Goal: Information Seeking & Learning: Check status

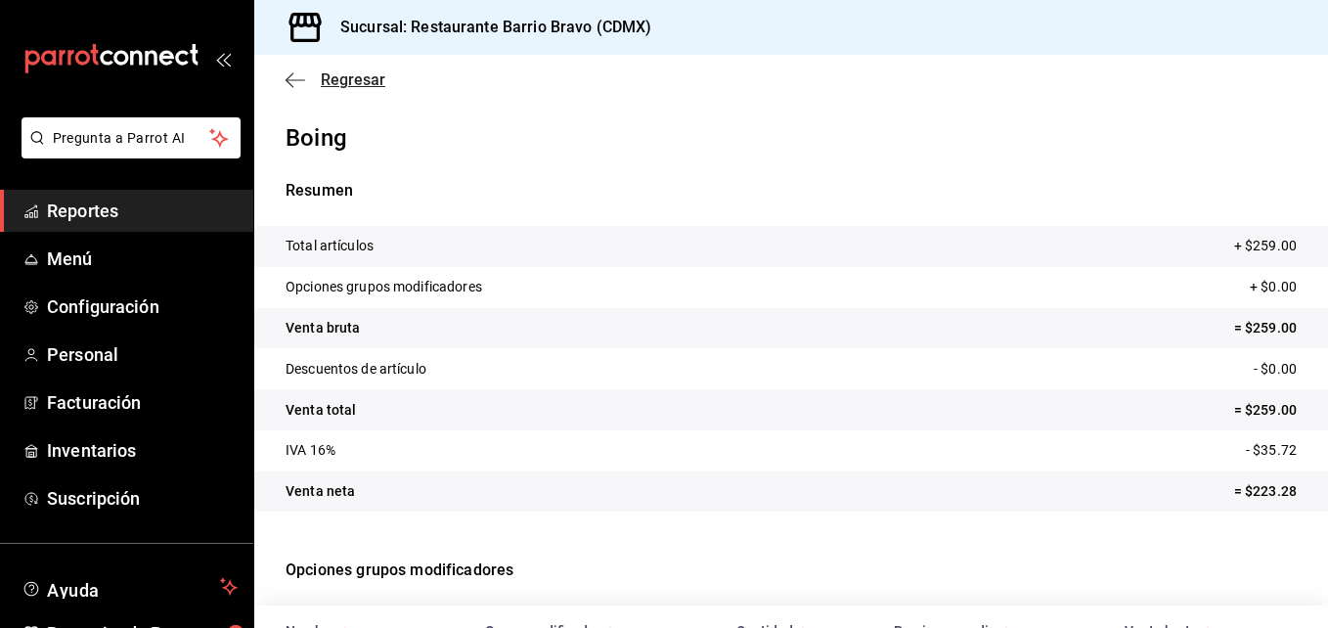
click at [305, 79] on span "Regresar" at bounding box center [336, 79] width 100 height 19
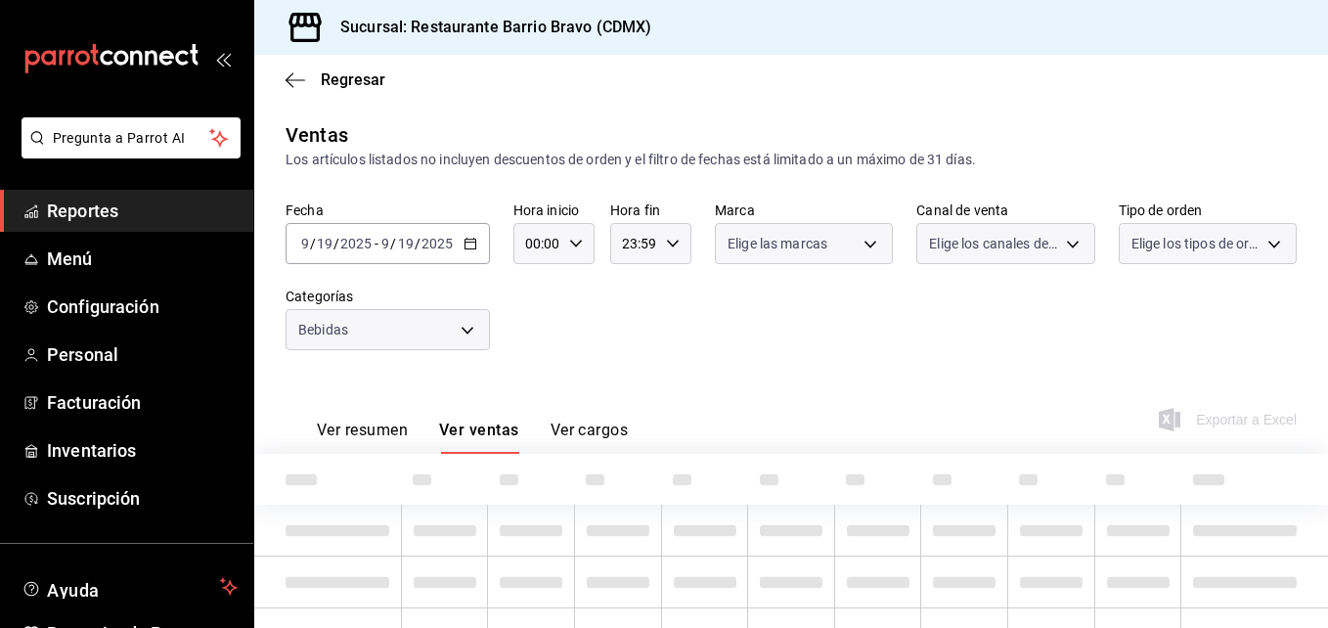
type input "7fa84fa0-b9ca-49ef-be16-7673f7613eff"
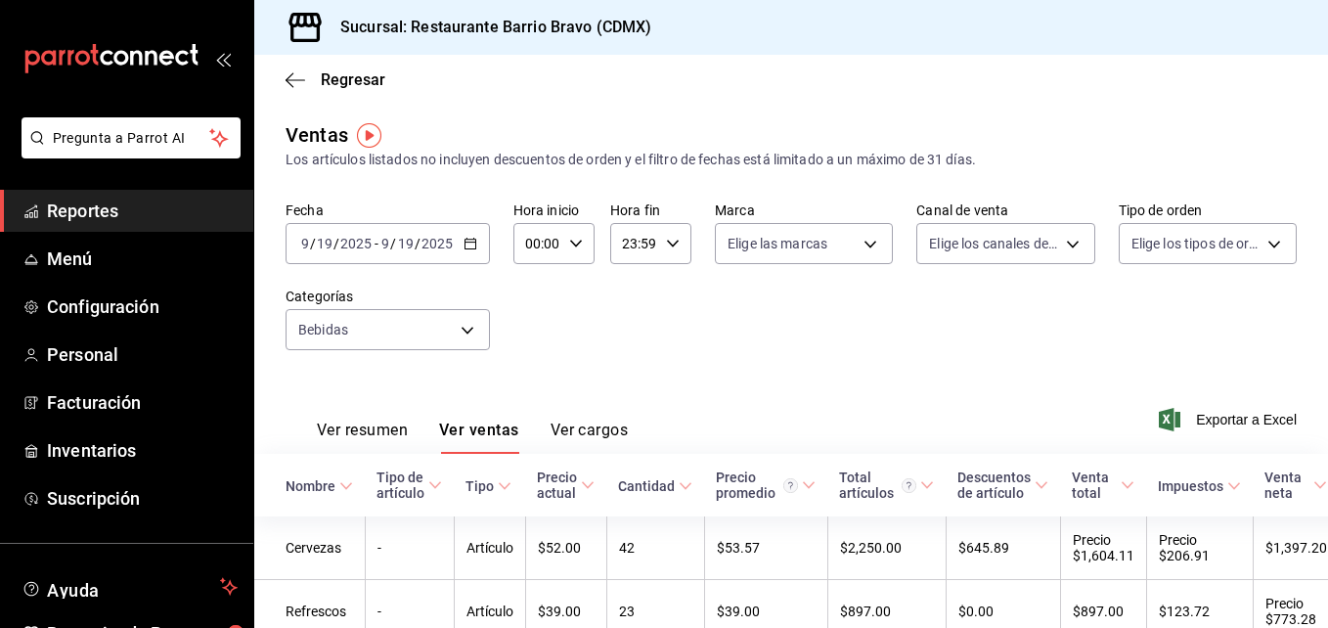
click at [413, 239] on input "19" at bounding box center [406, 244] width 18 height 16
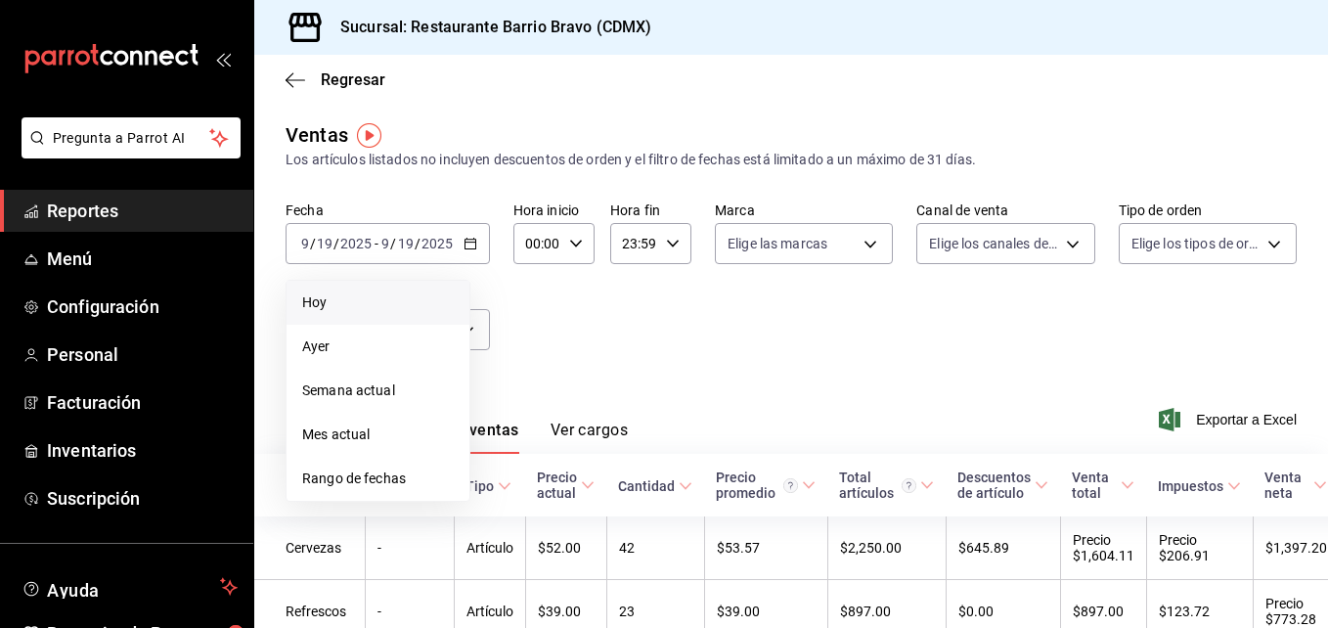
click at [364, 286] on li "Hoy" at bounding box center [378, 303] width 183 height 44
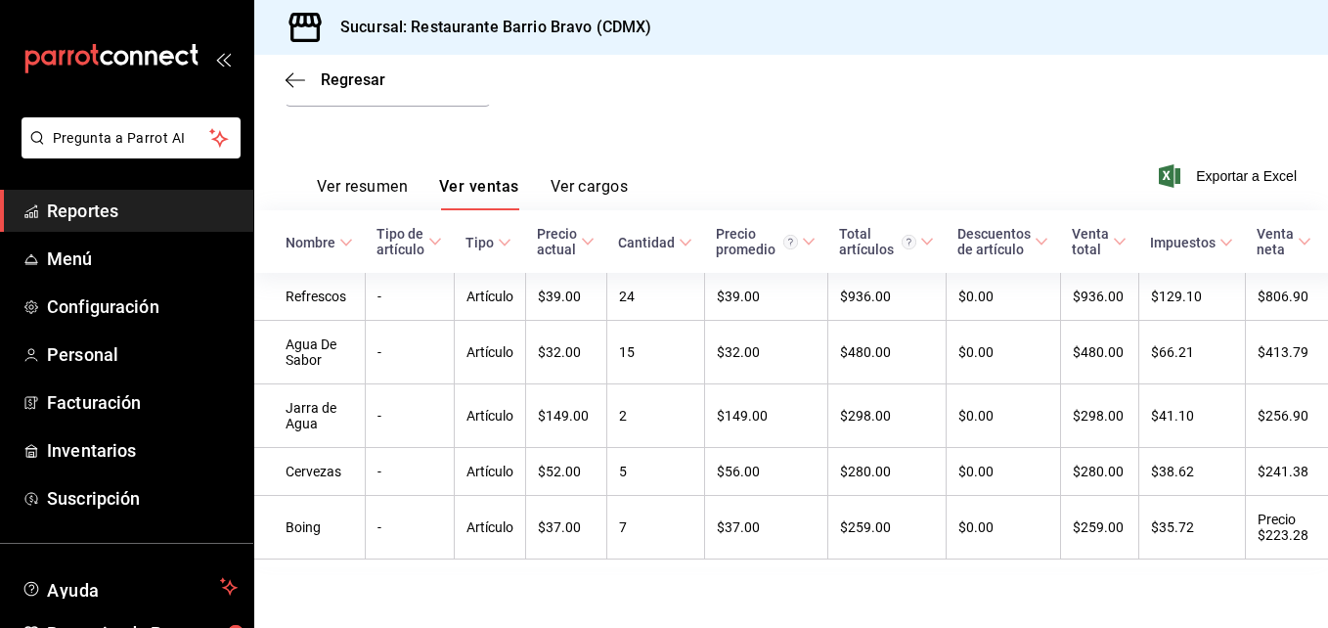
scroll to position [245, 0]
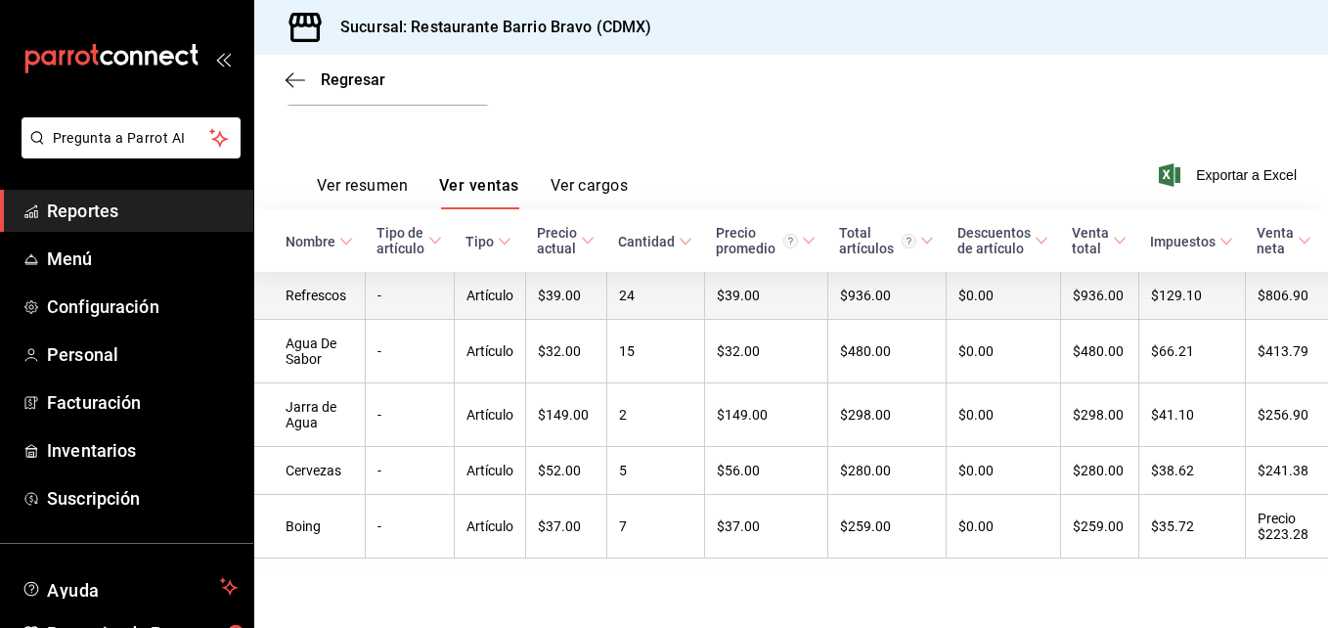
click at [520, 311] on td "Artículo" at bounding box center [489, 296] width 71 height 48
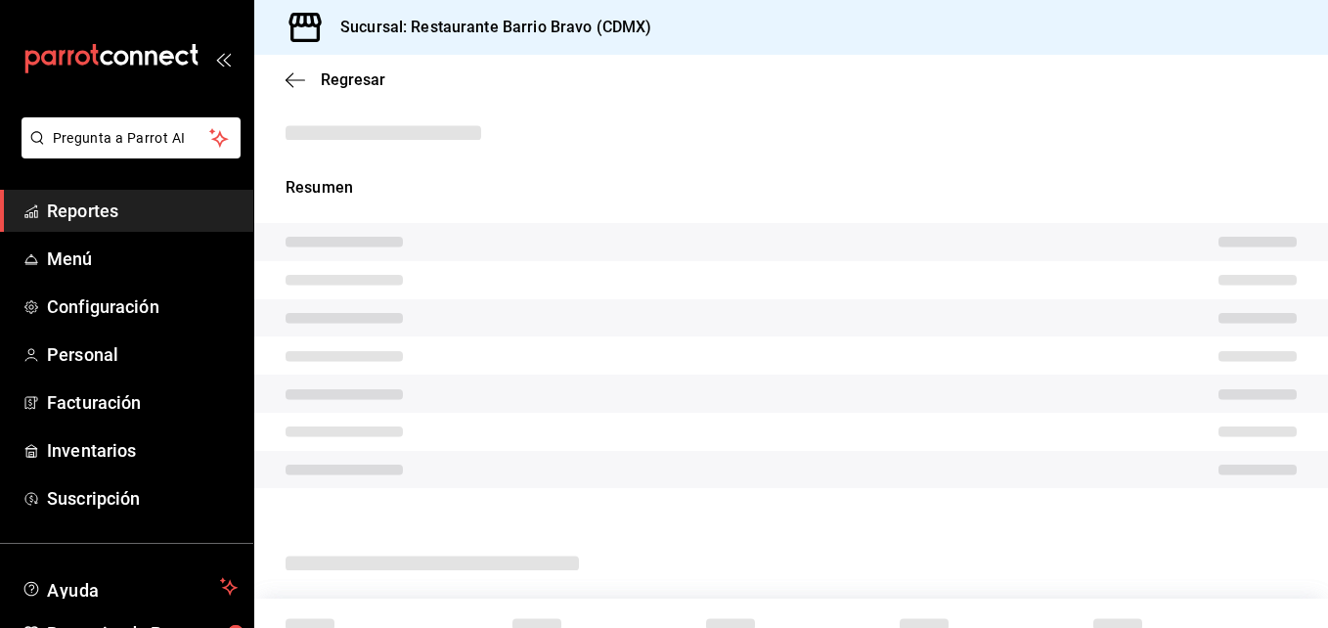
scroll to position [208, 0]
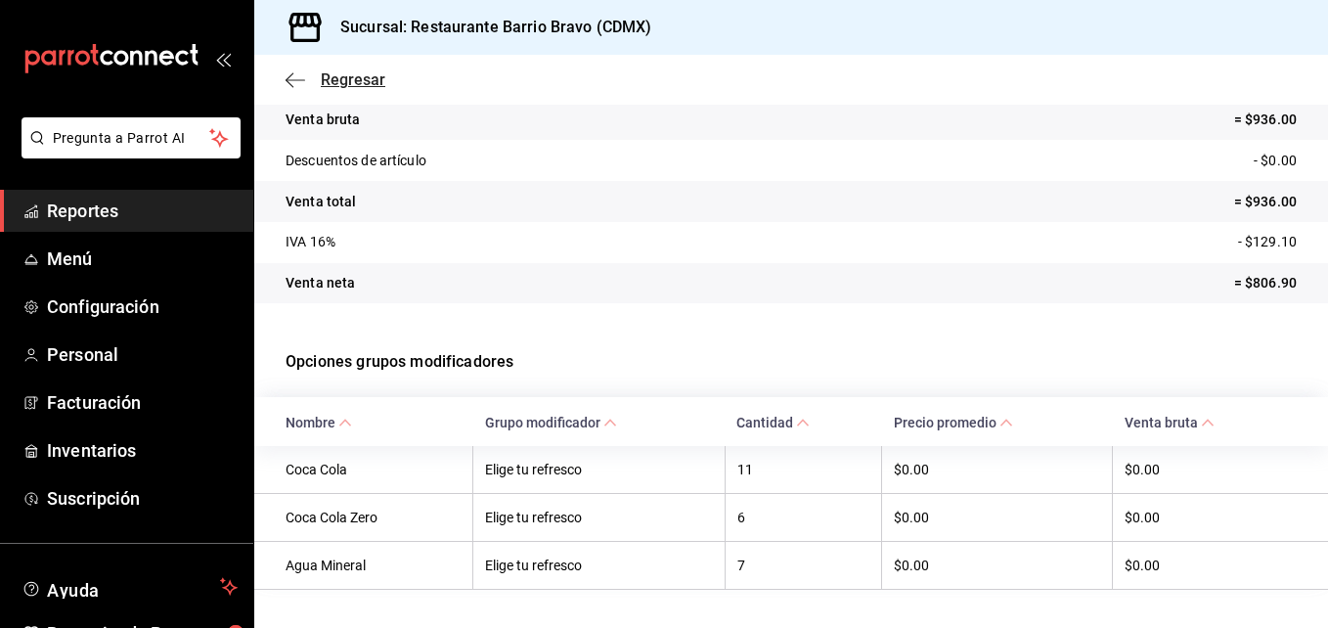
click at [300, 88] on icon "button" at bounding box center [296, 80] width 20 height 18
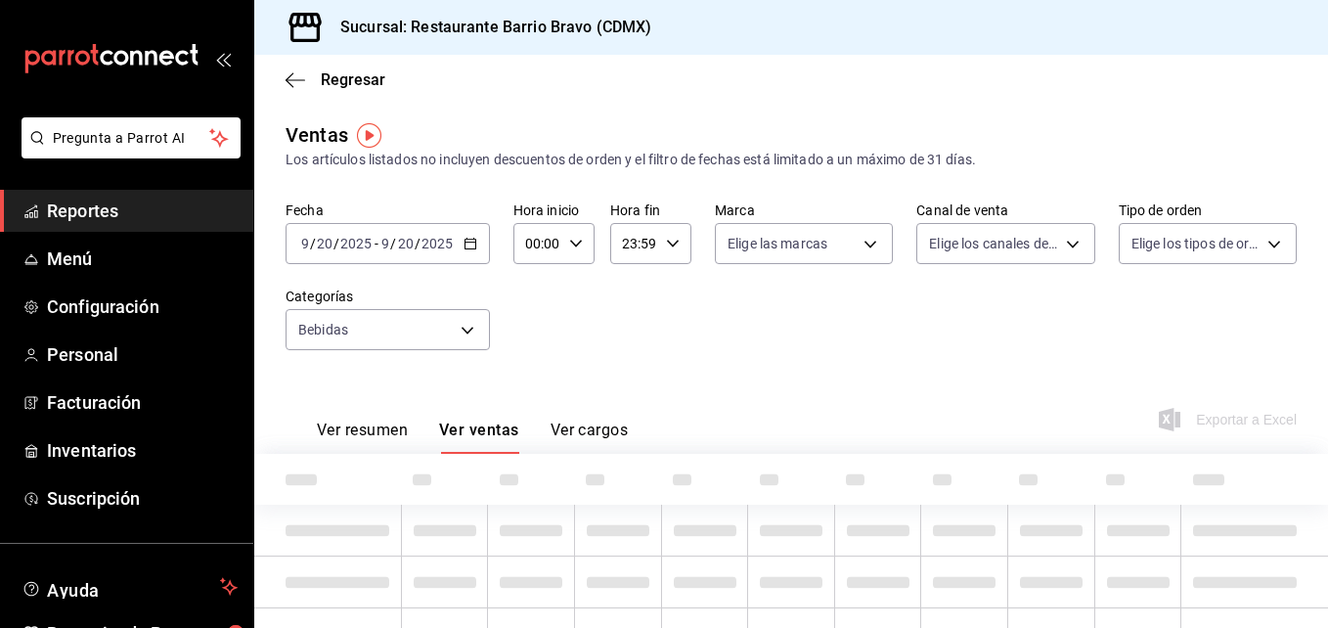
type input "7fa84fa0-b9ca-49ef-be16-7673f7613eff"
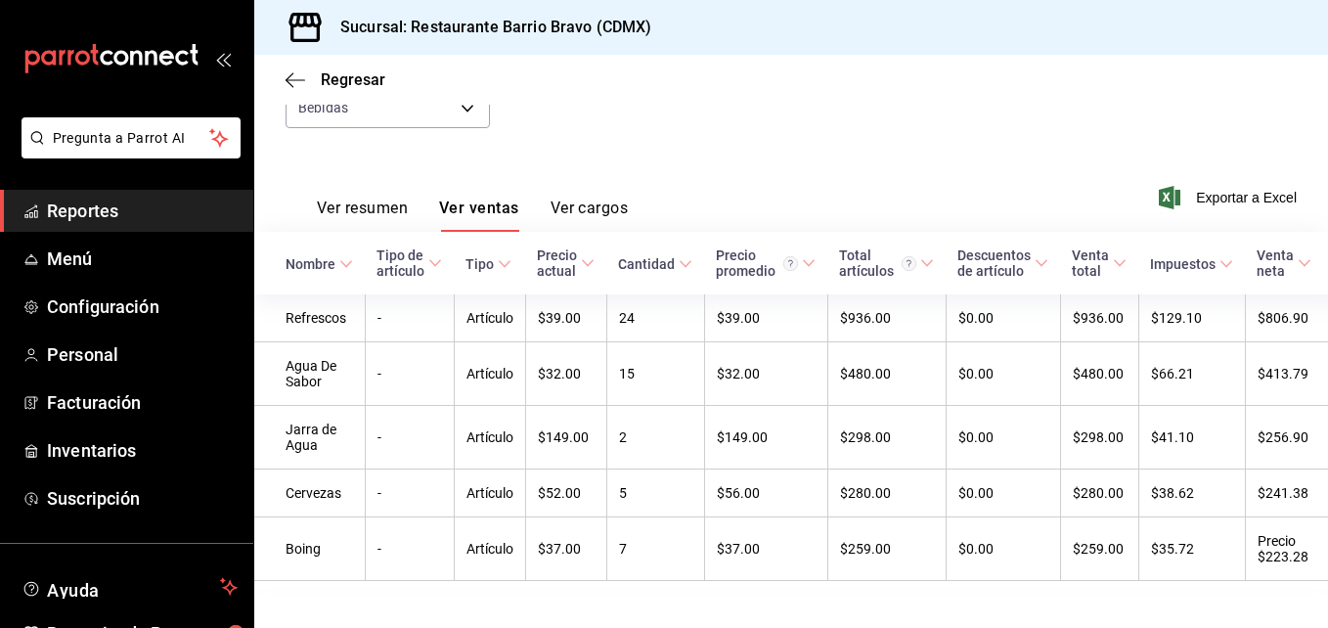
scroll to position [223, 0]
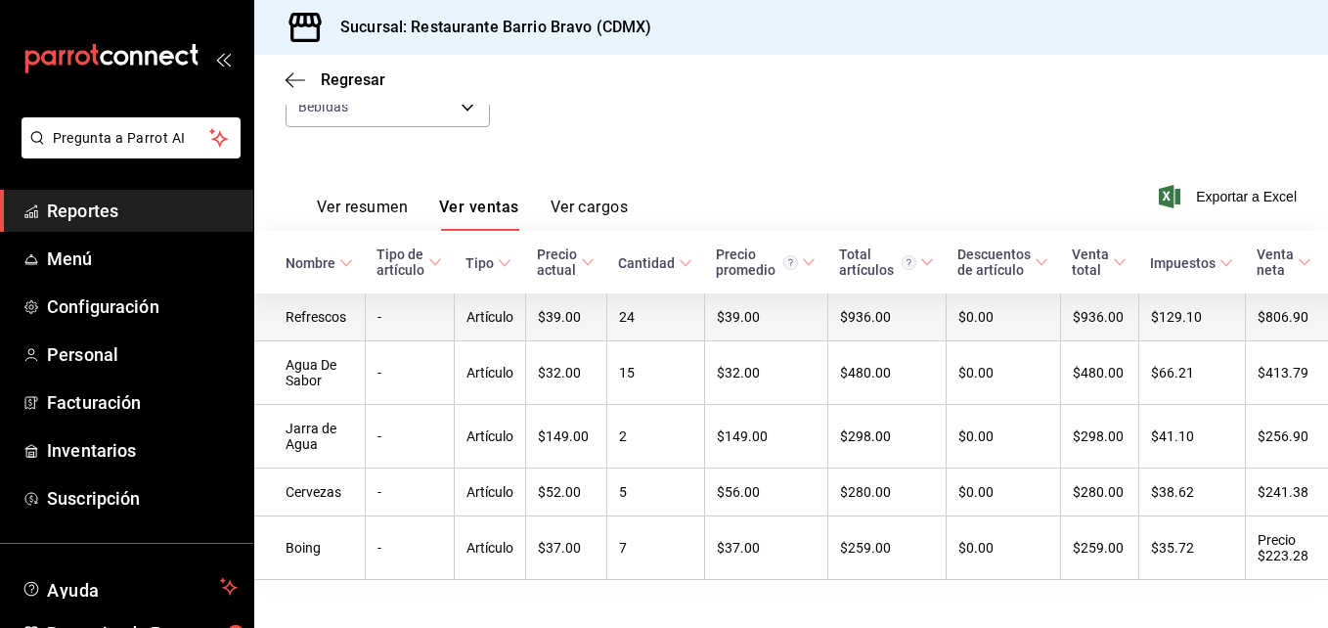
click at [429, 328] on td "-" at bounding box center [409, 317] width 89 height 48
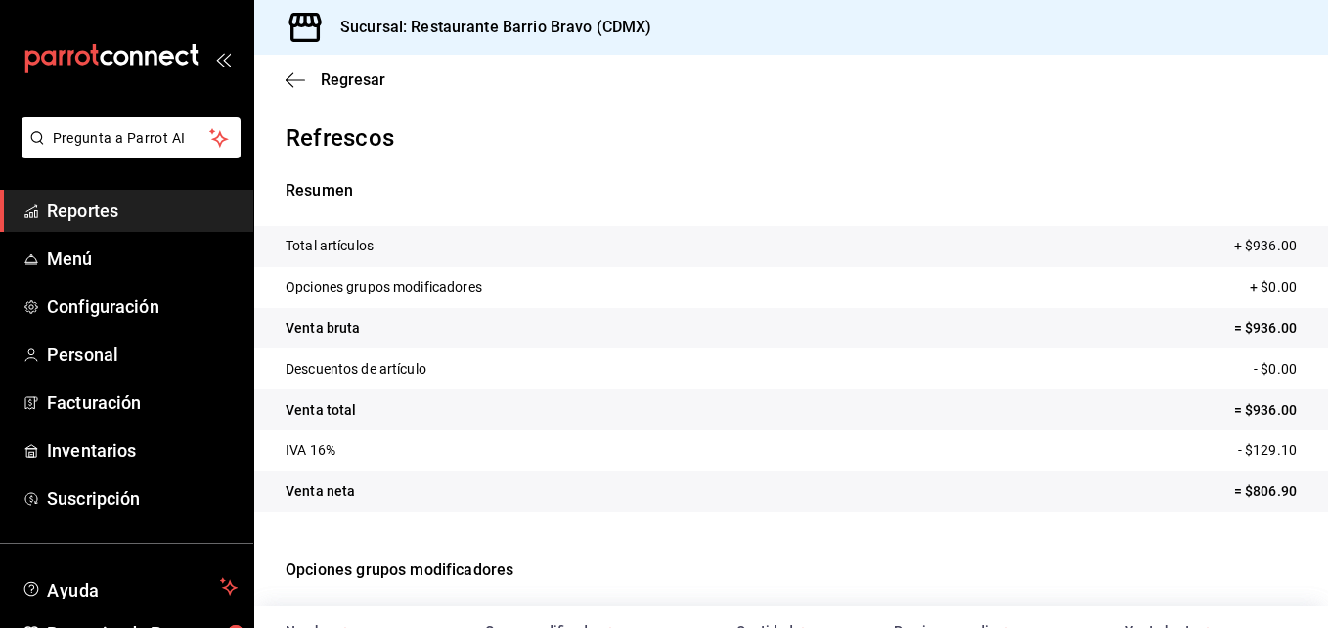
scroll to position [251, 0]
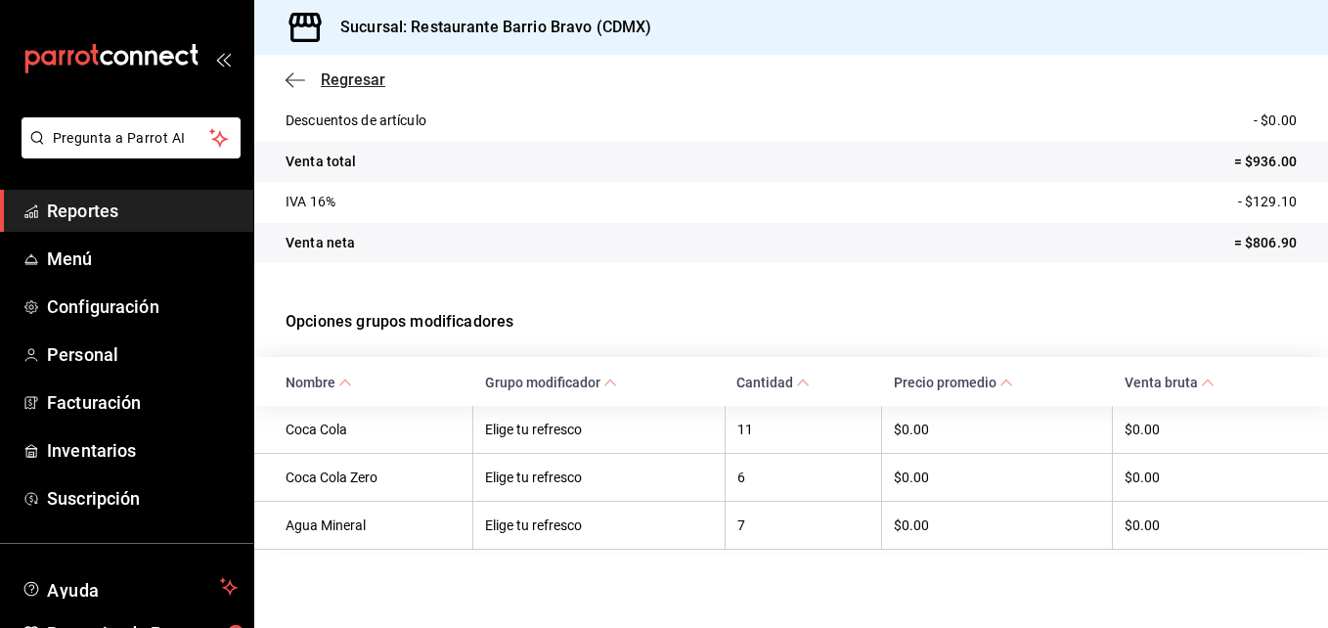
click at [310, 79] on span "Regresar" at bounding box center [336, 79] width 100 height 19
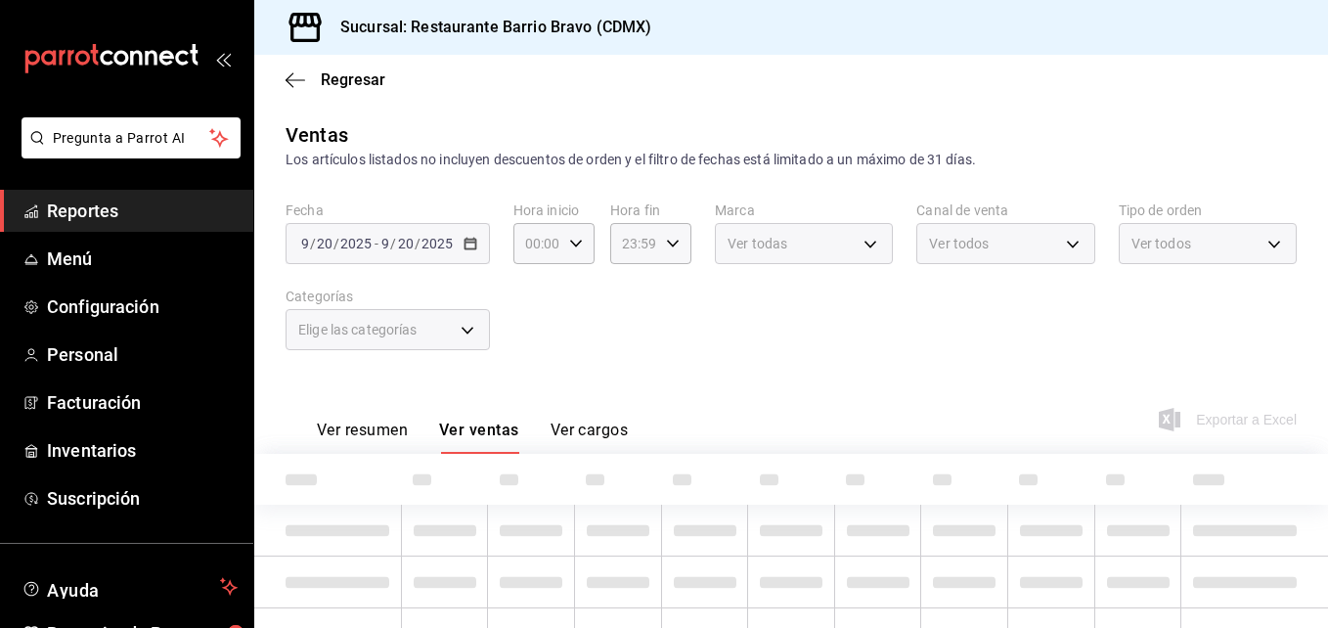
scroll to position [95, 0]
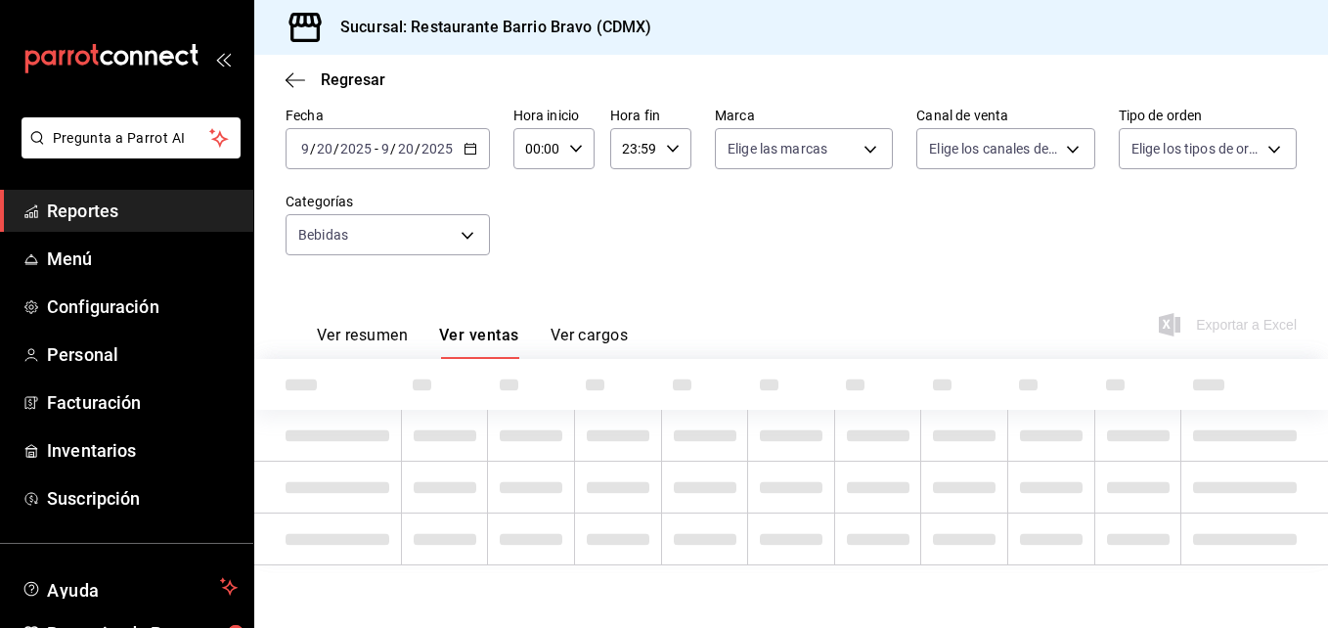
type input "7fa84fa0-b9ca-49ef-be16-7673f7613eff"
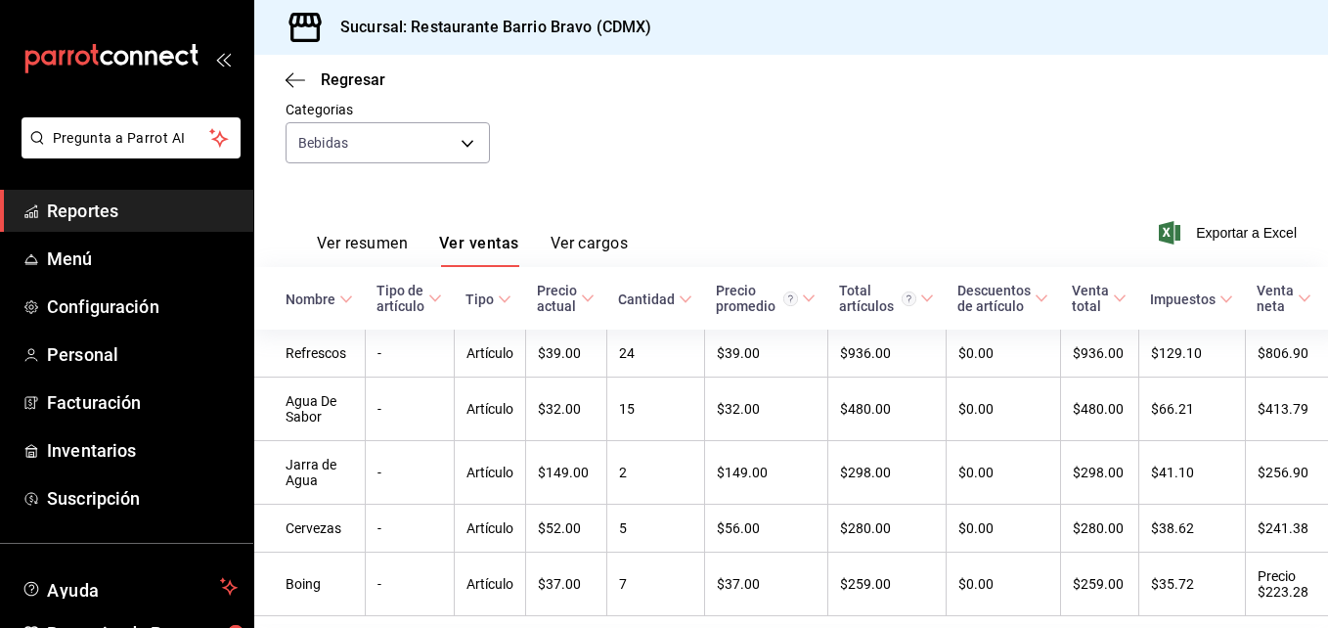
scroll to position [270, 0]
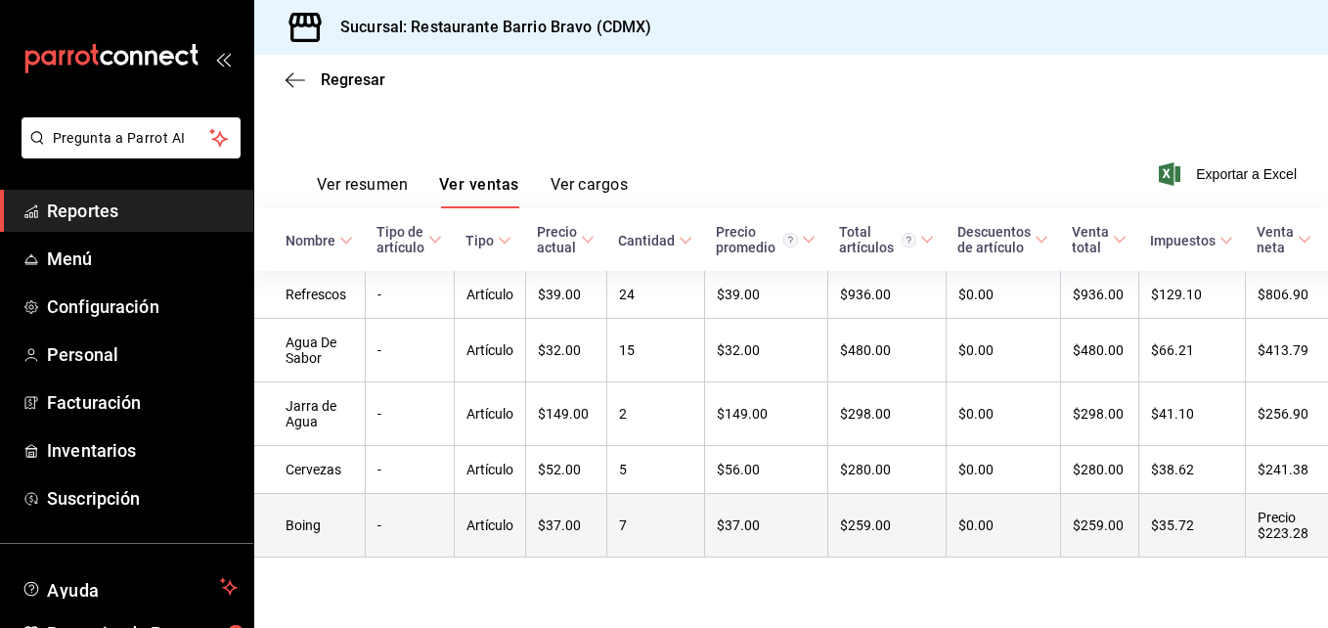
click at [352, 524] on td "Boing" at bounding box center [309, 526] width 111 height 64
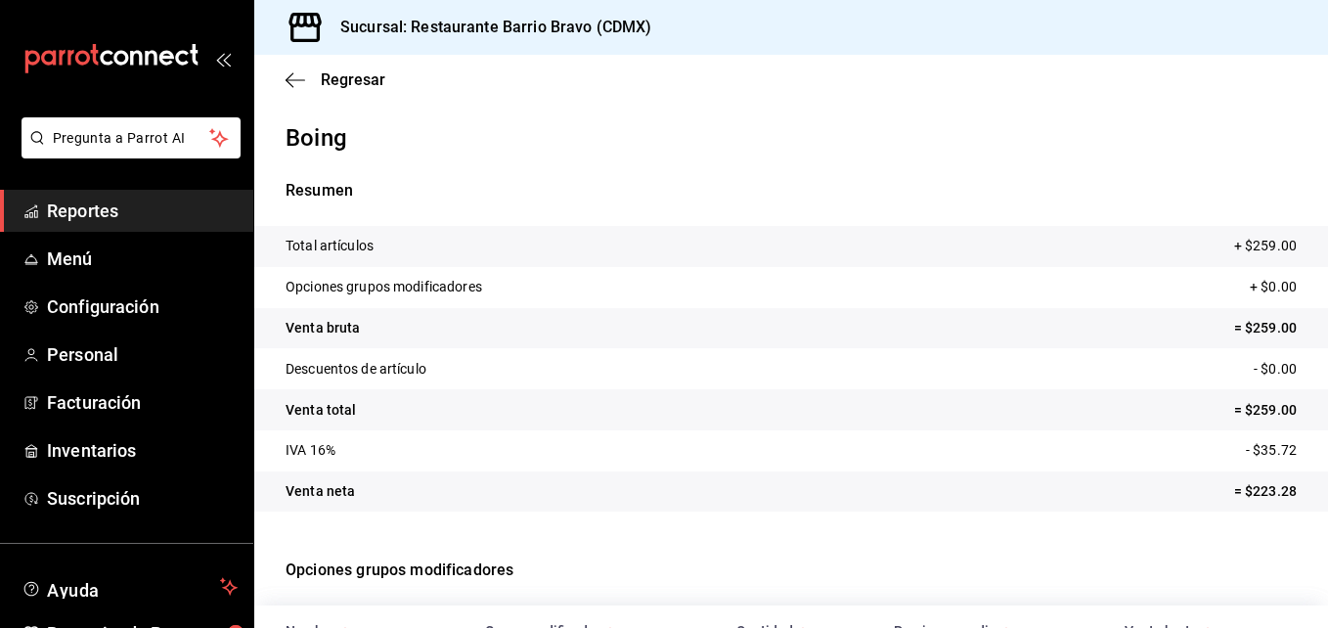
scroll to position [202, 0]
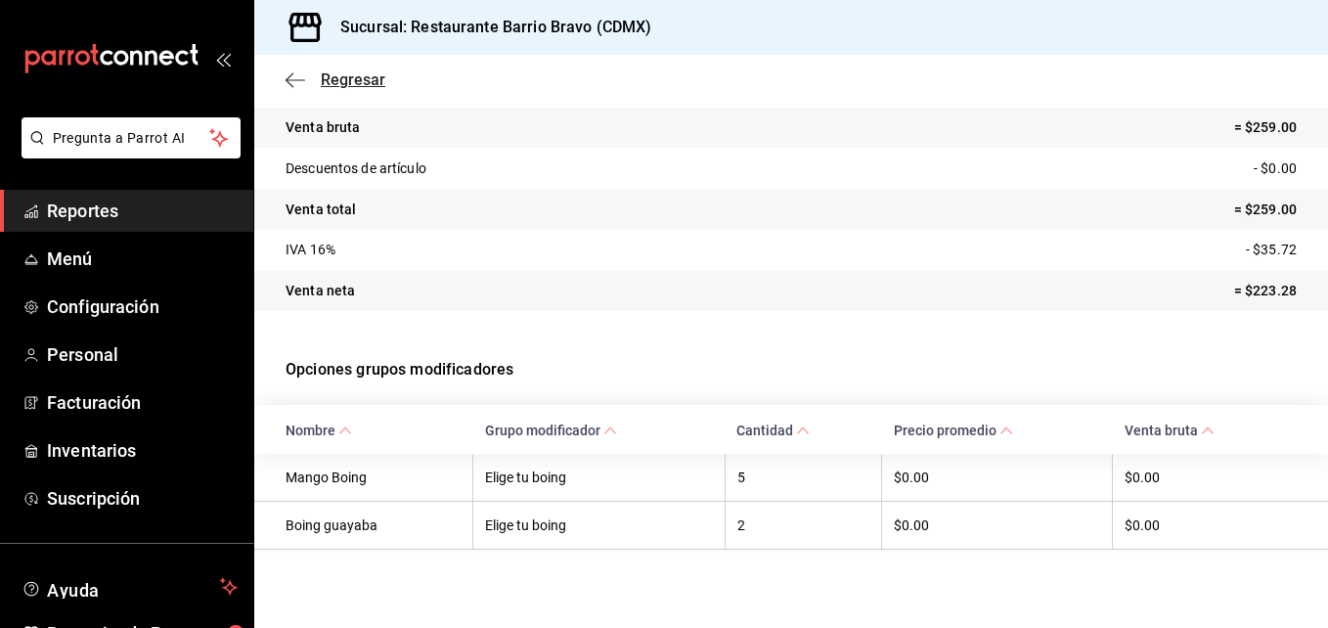
click at [337, 81] on span "Regresar" at bounding box center [353, 79] width 65 height 19
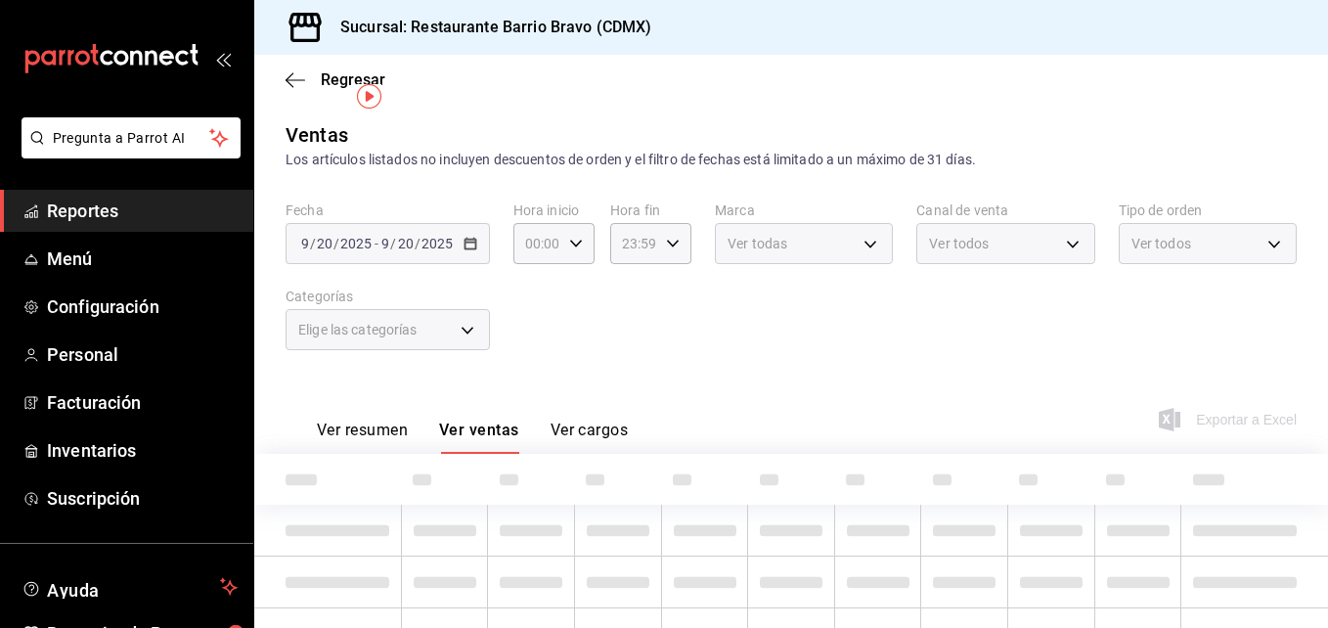
scroll to position [95, 0]
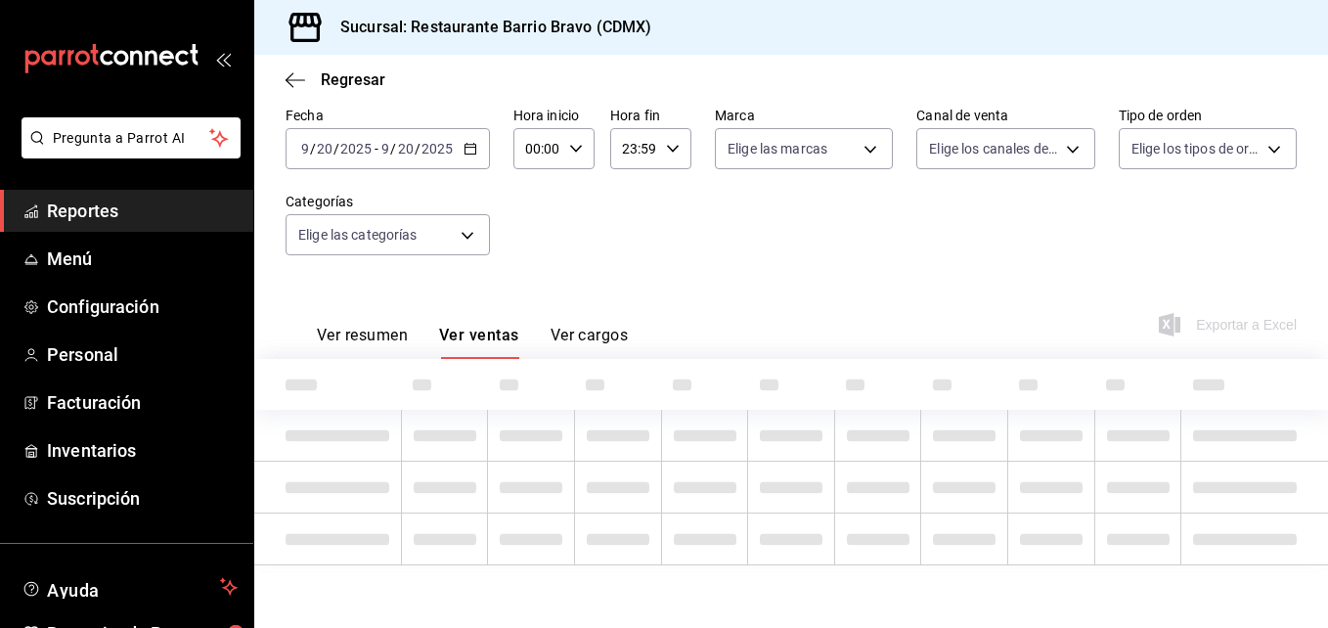
type input "7fa84fa0-b9ca-49ef-be16-7673f7613eff"
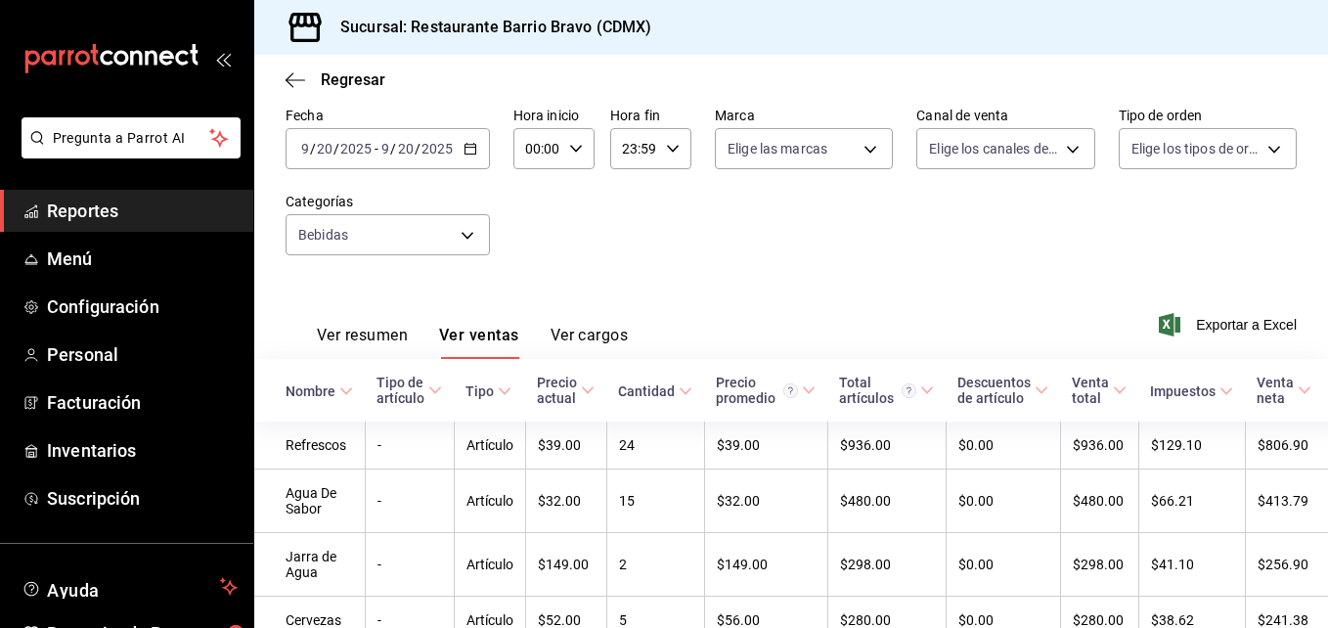
scroll to position [270, 0]
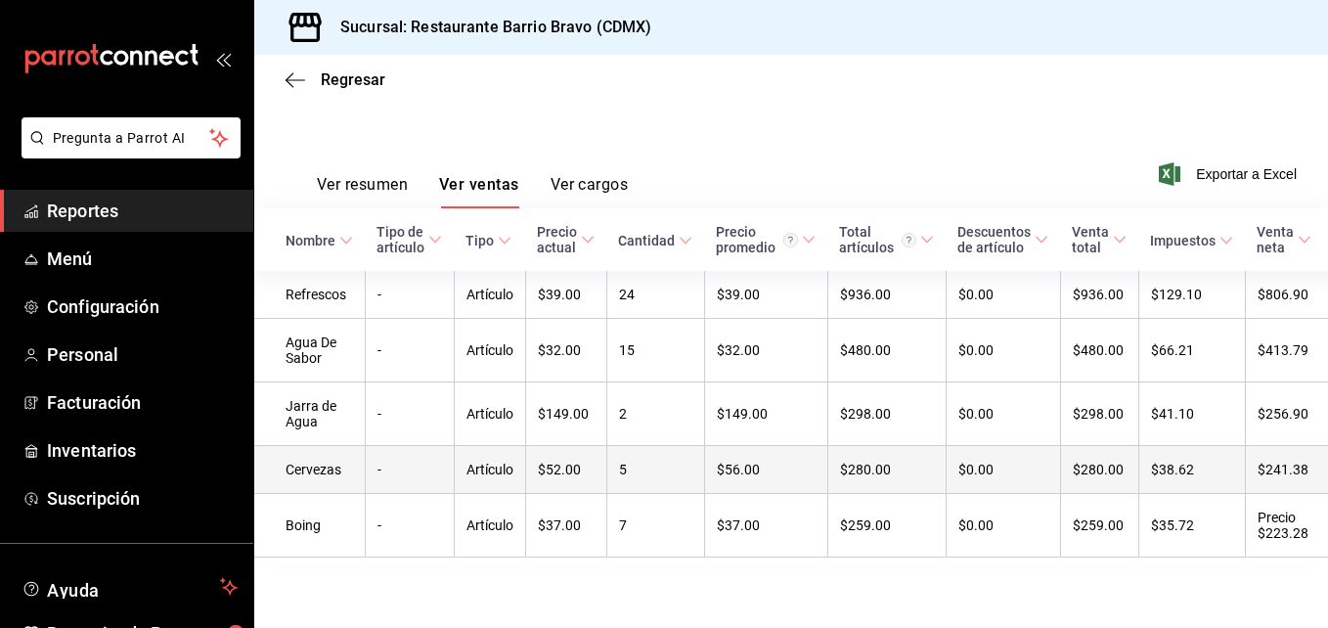
click at [406, 455] on td "-" at bounding box center [409, 470] width 89 height 48
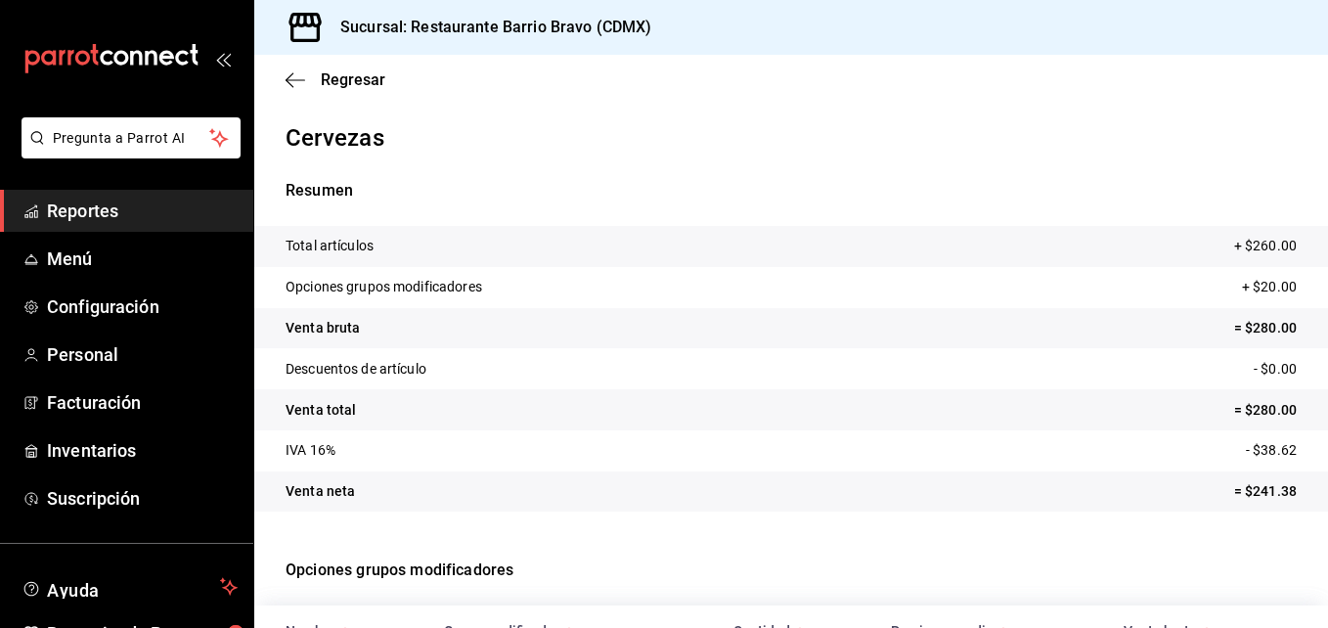
scroll to position [300, 0]
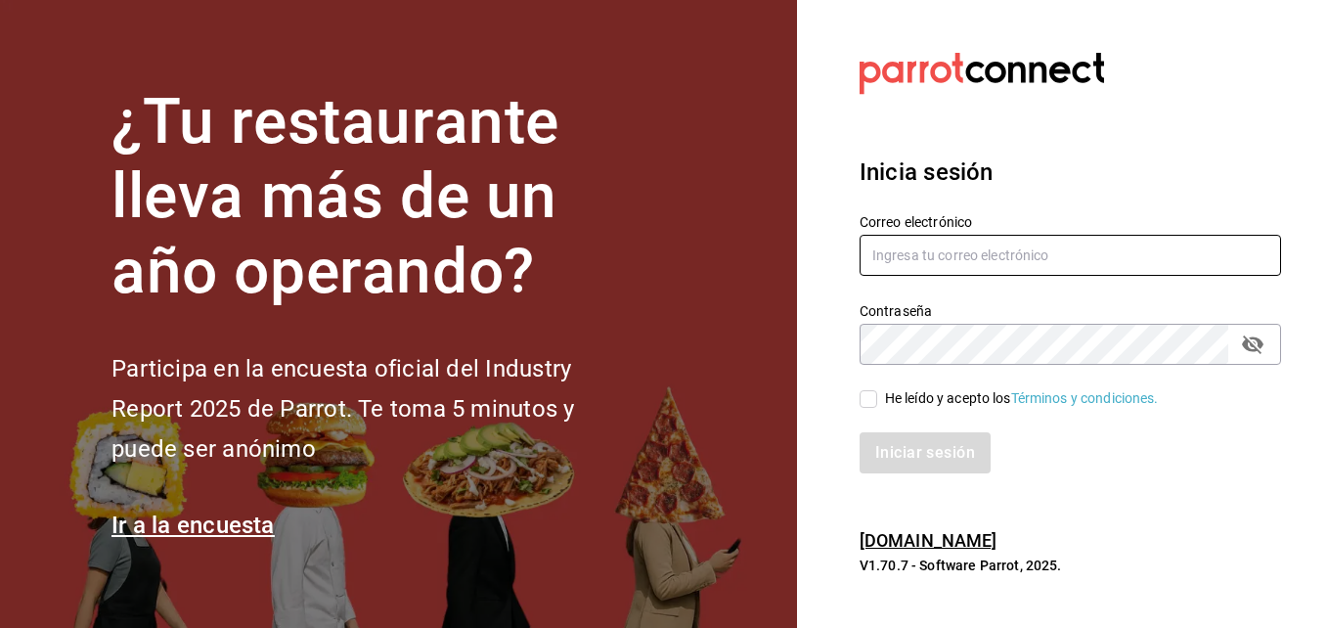
type input "angelasilvaperea@gmail.com"
click at [870, 401] on input "He leído y acepto los Términos y condiciones." at bounding box center [869, 399] width 18 height 18
checkbox input "true"
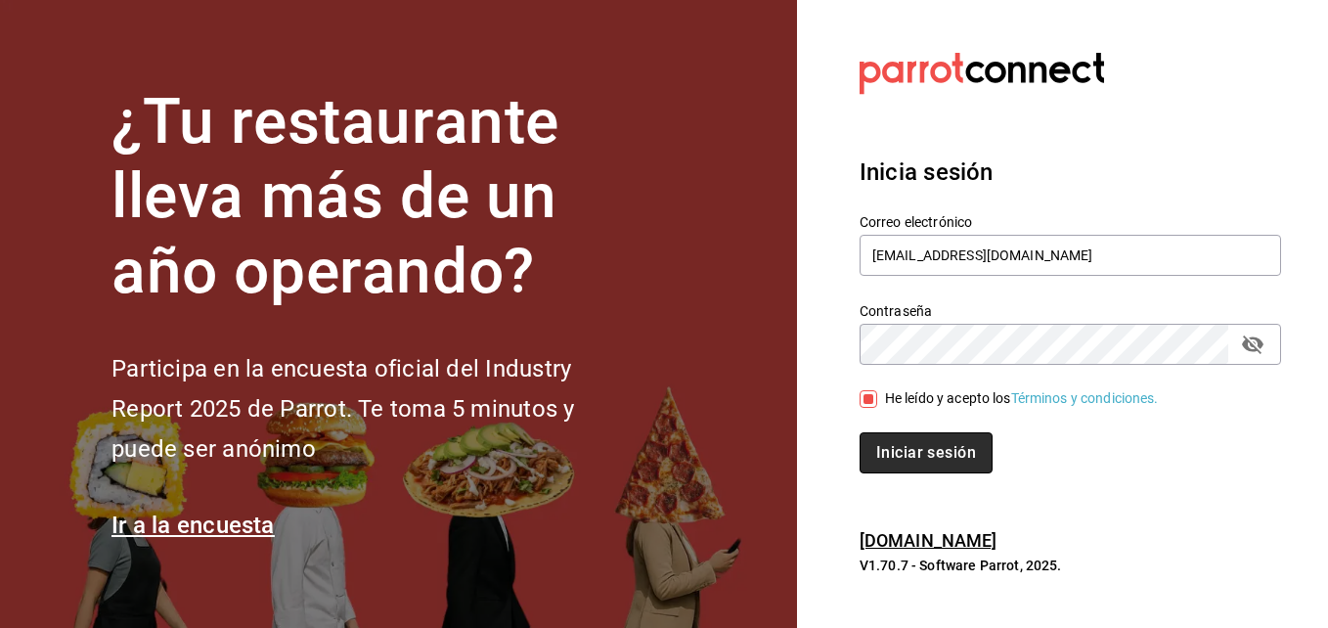
click at [904, 453] on button "Iniciar sesión" at bounding box center [926, 452] width 133 height 41
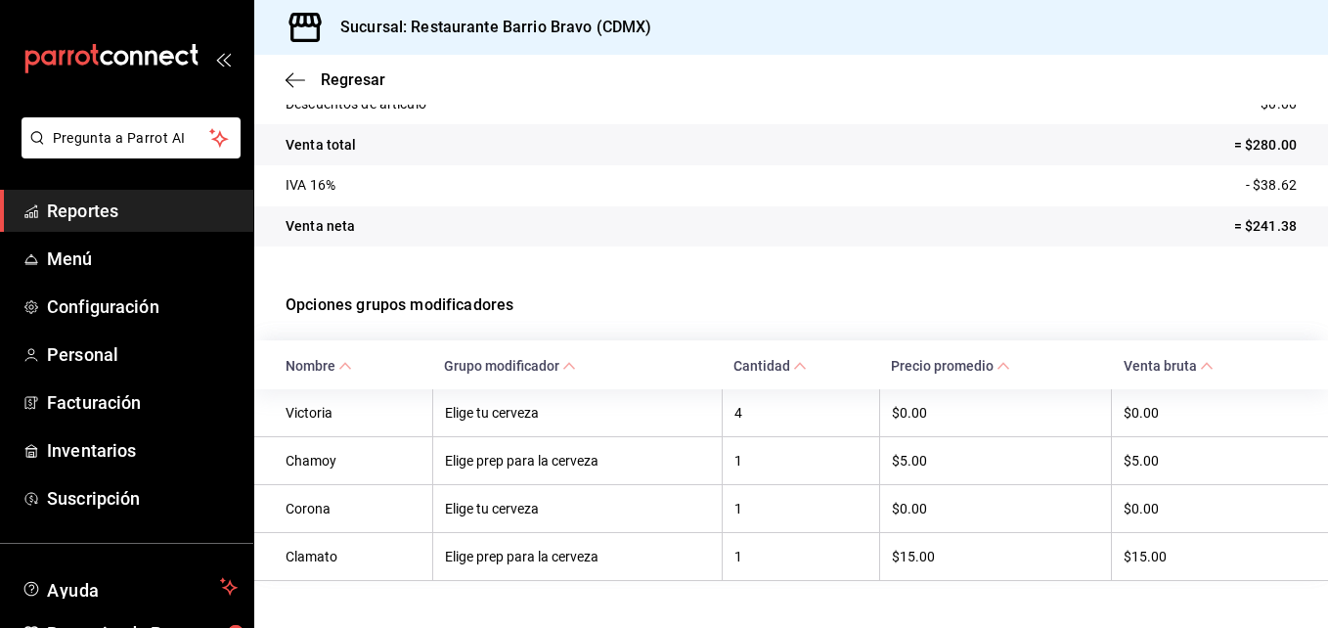
scroll to position [300, 0]
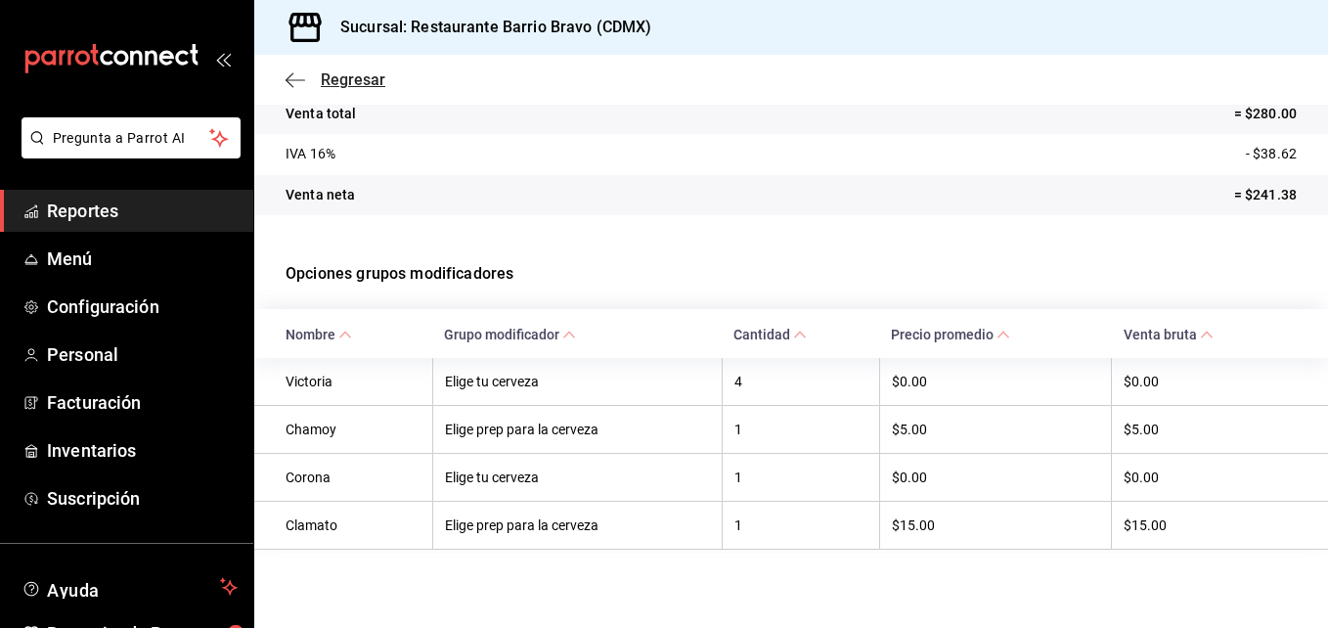
click at [300, 78] on icon "button" at bounding box center [296, 80] width 20 height 18
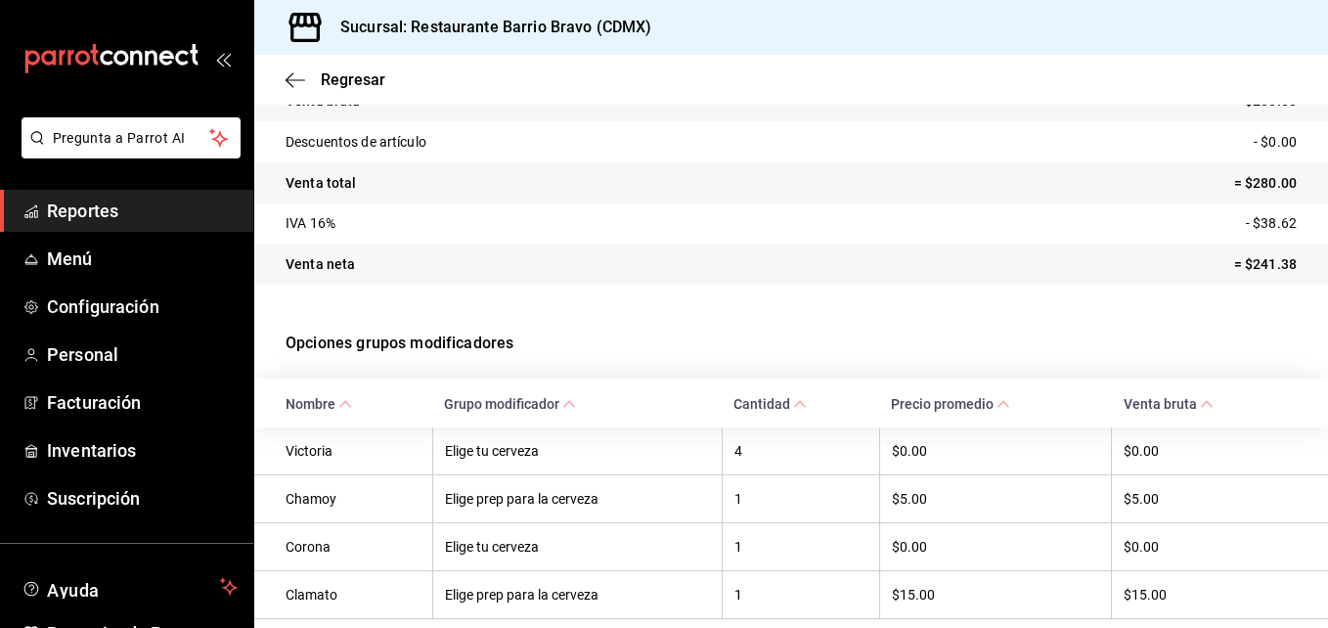
scroll to position [300, 0]
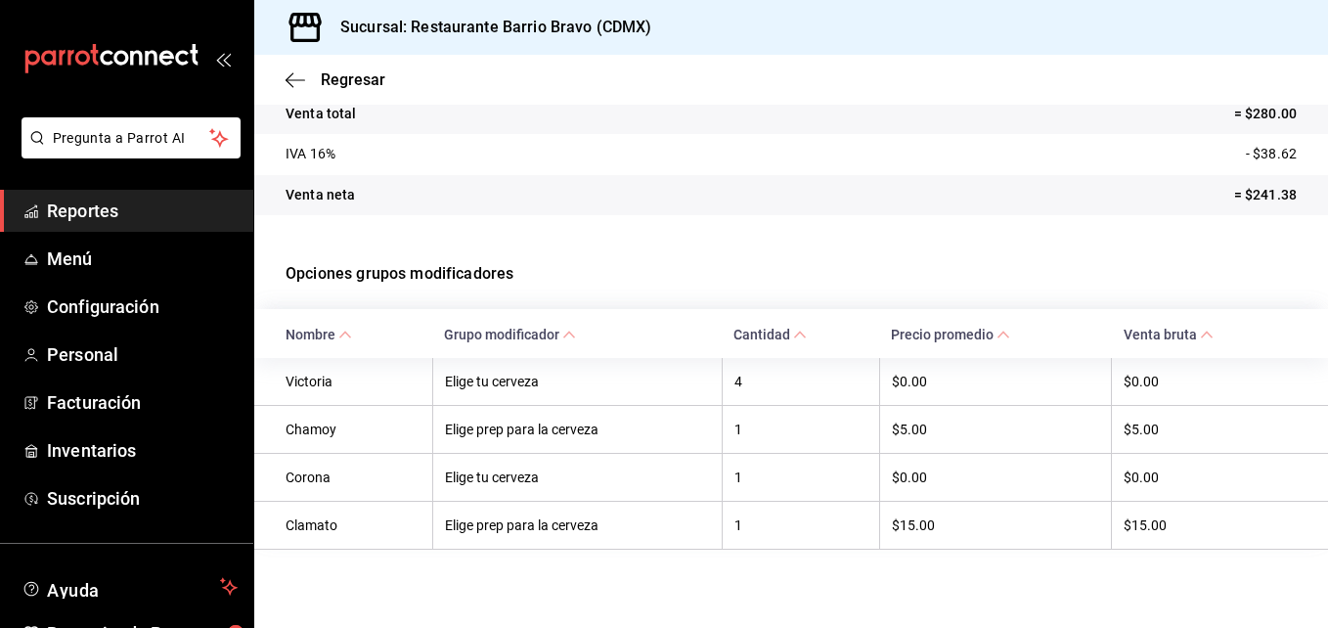
click at [299, 95] on div "Regresar" at bounding box center [791, 80] width 1074 height 50
click at [289, 92] on div "Regresar" at bounding box center [791, 80] width 1074 height 50
click at [287, 80] on icon "button" at bounding box center [290, 79] width 8 height 15
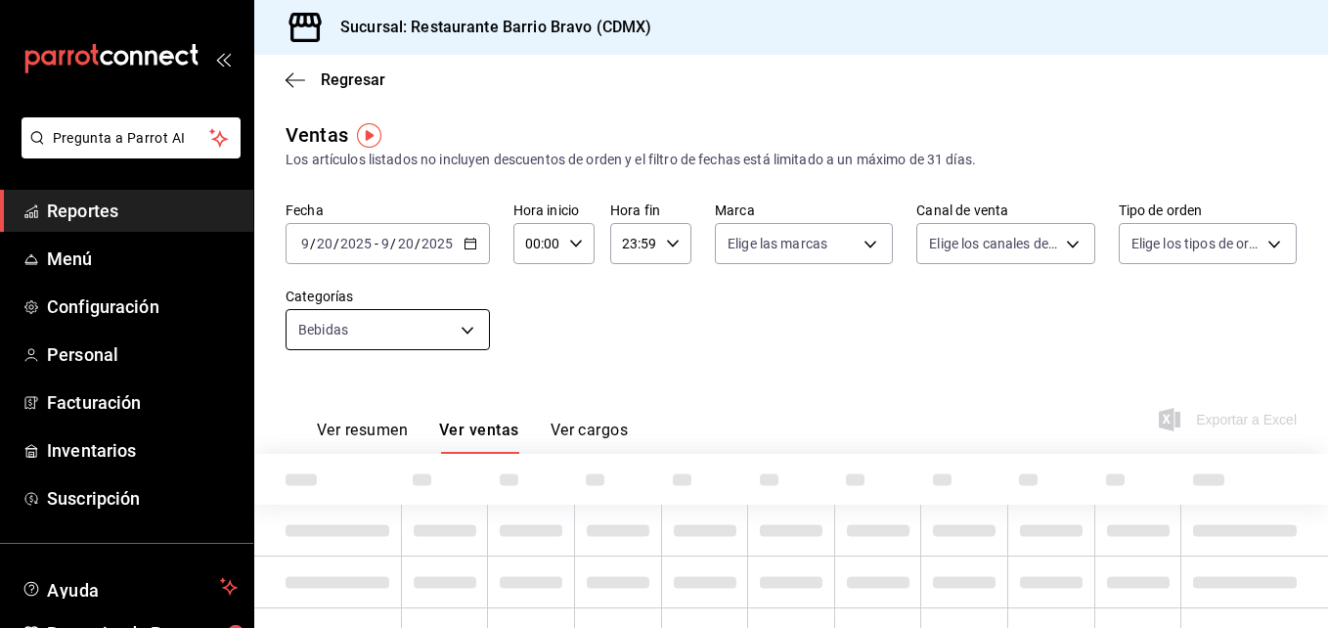
type input "7fa84fa0-b9ca-49ef-be16-7673f7613eff"
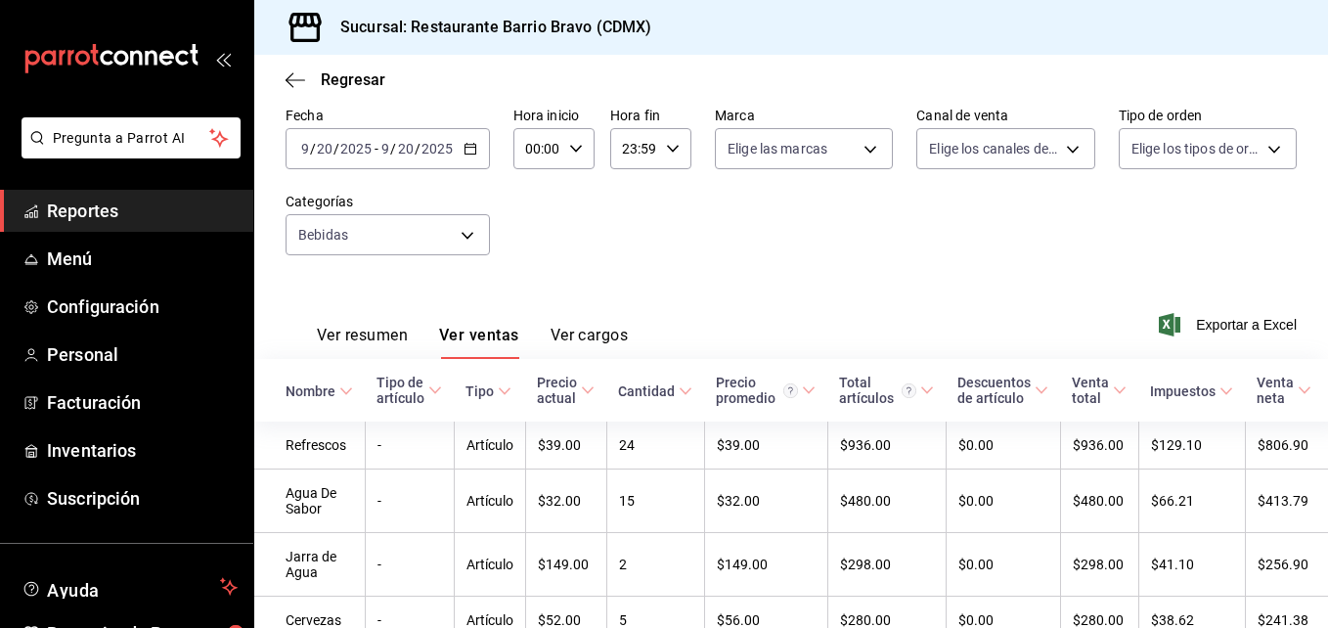
scroll to position [155, 0]
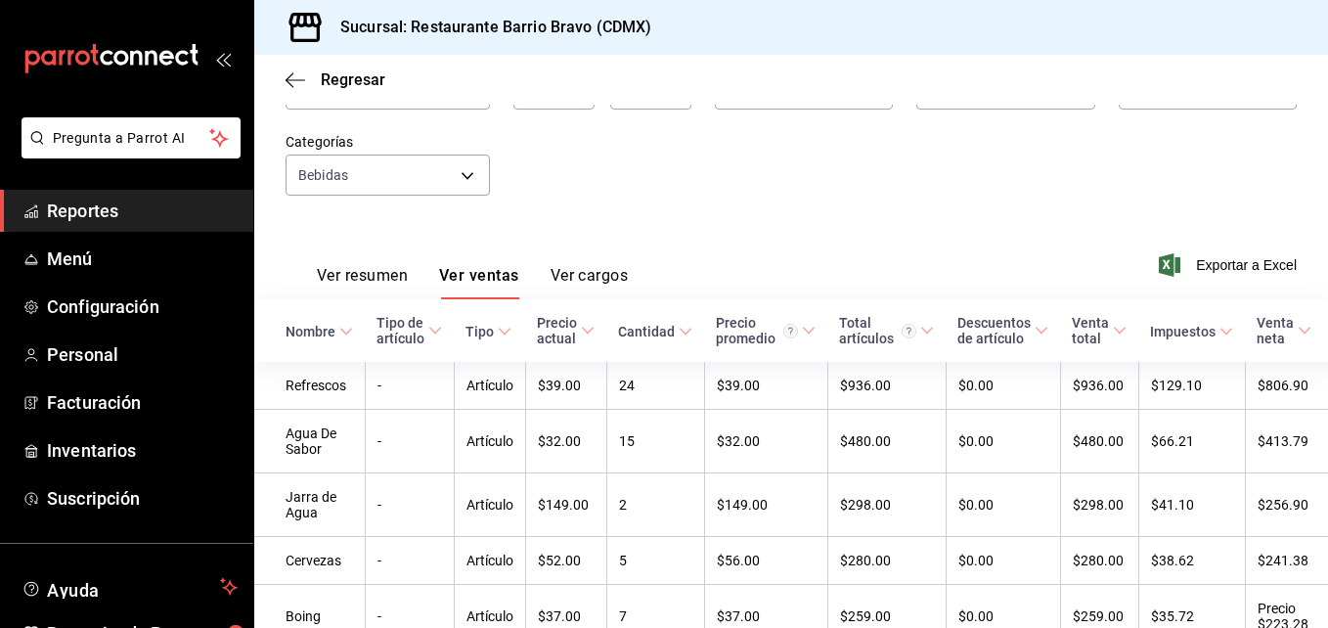
click at [440, 237] on div "Ver resumen Ver ventas Ver cargos Exportar a Excel" at bounding box center [791, 259] width 1074 height 80
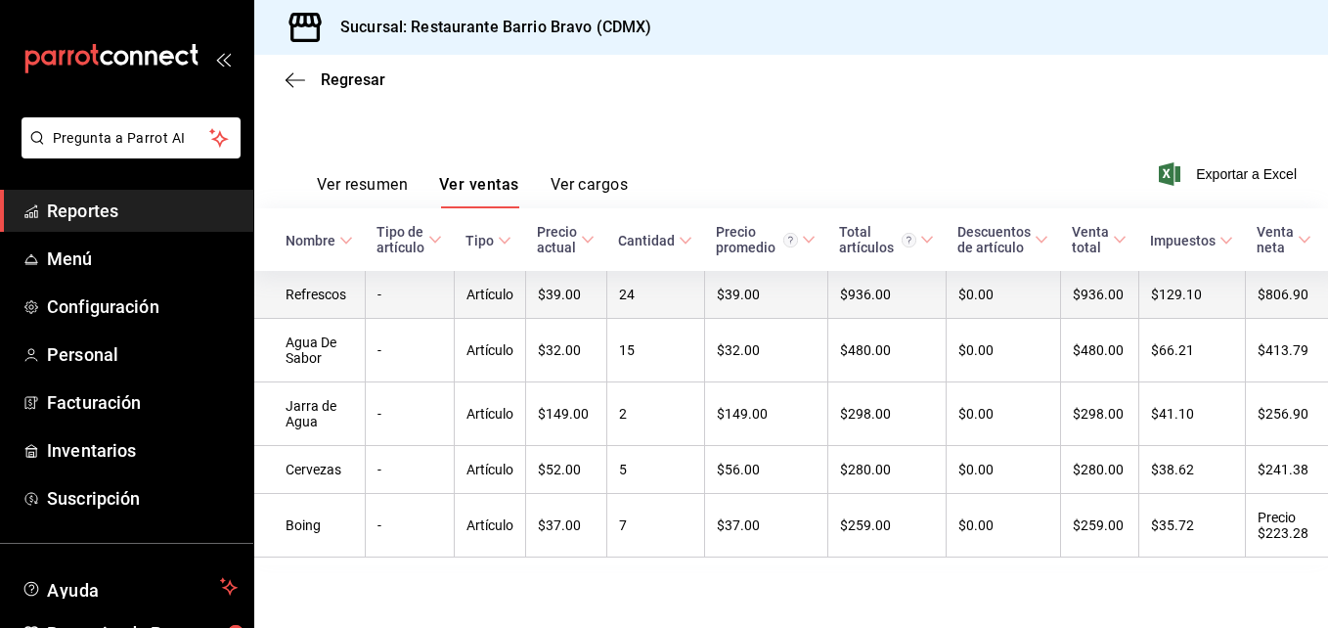
click at [487, 271] on td "Artículo" at bounding box center [489, 295] width 71 height 48
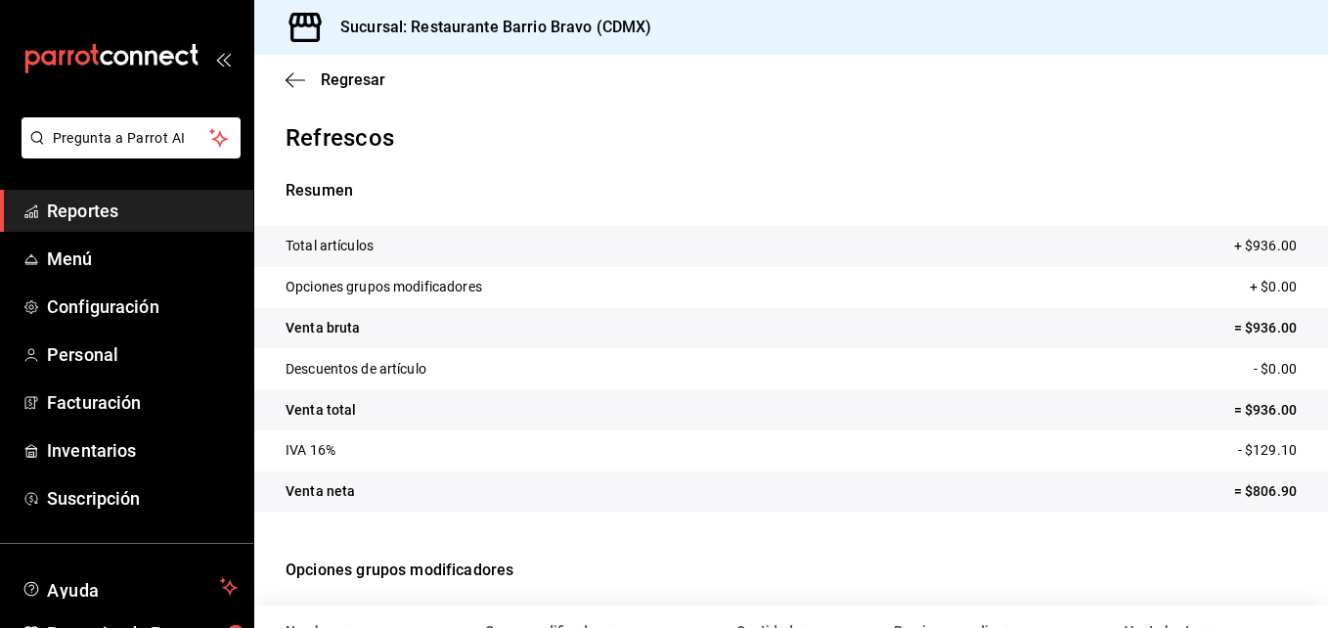
scroll to position [251, 0]
